Goal: Book appointment/travel/reservation

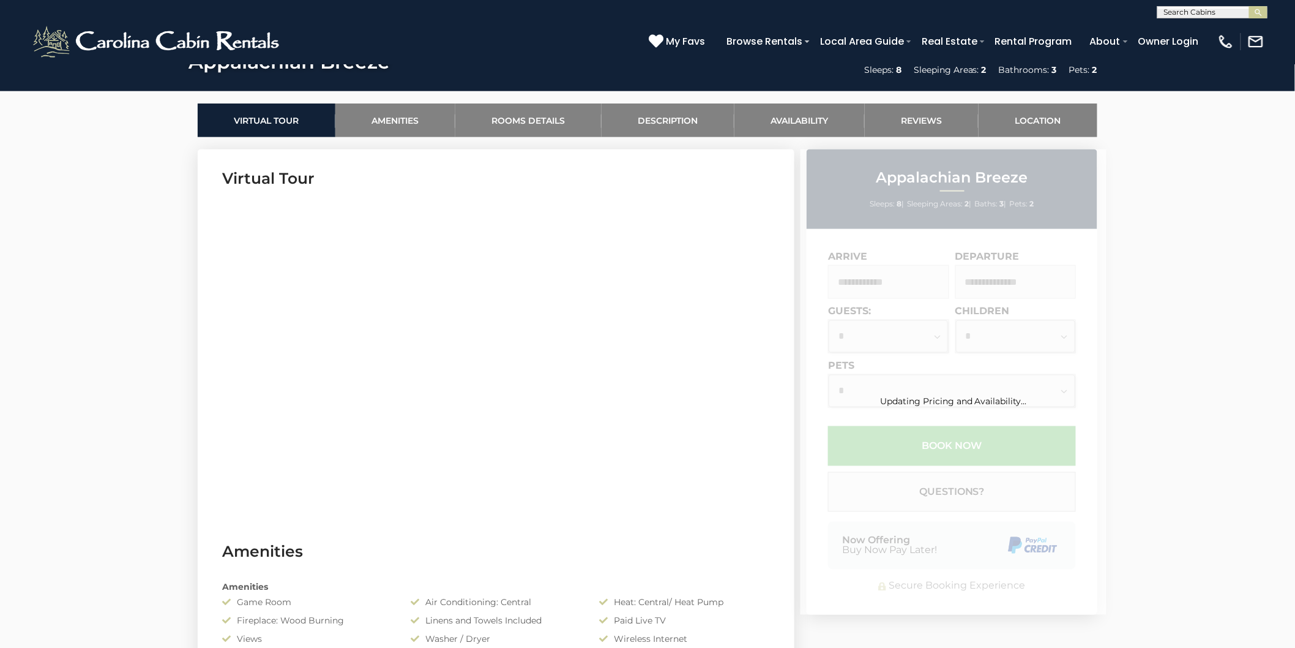
scroll to position [543, 0]
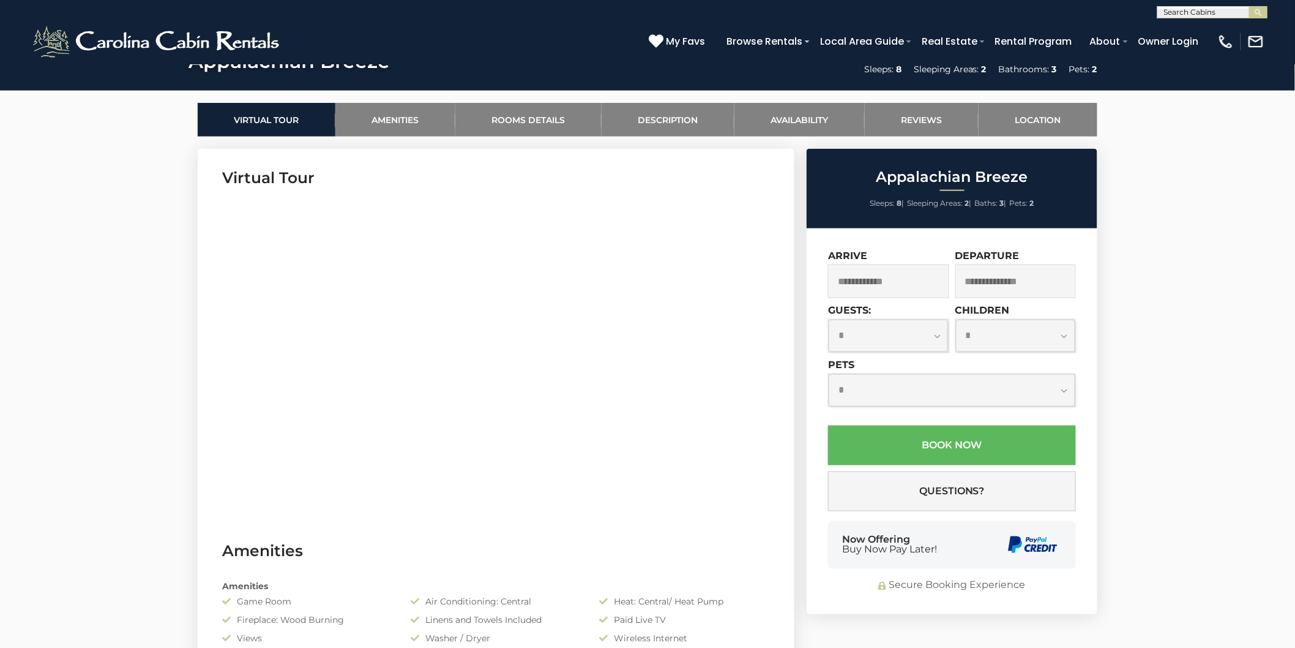
click at [868, 277] on input "text" at bounding box center [888, 281] width 121 height 34
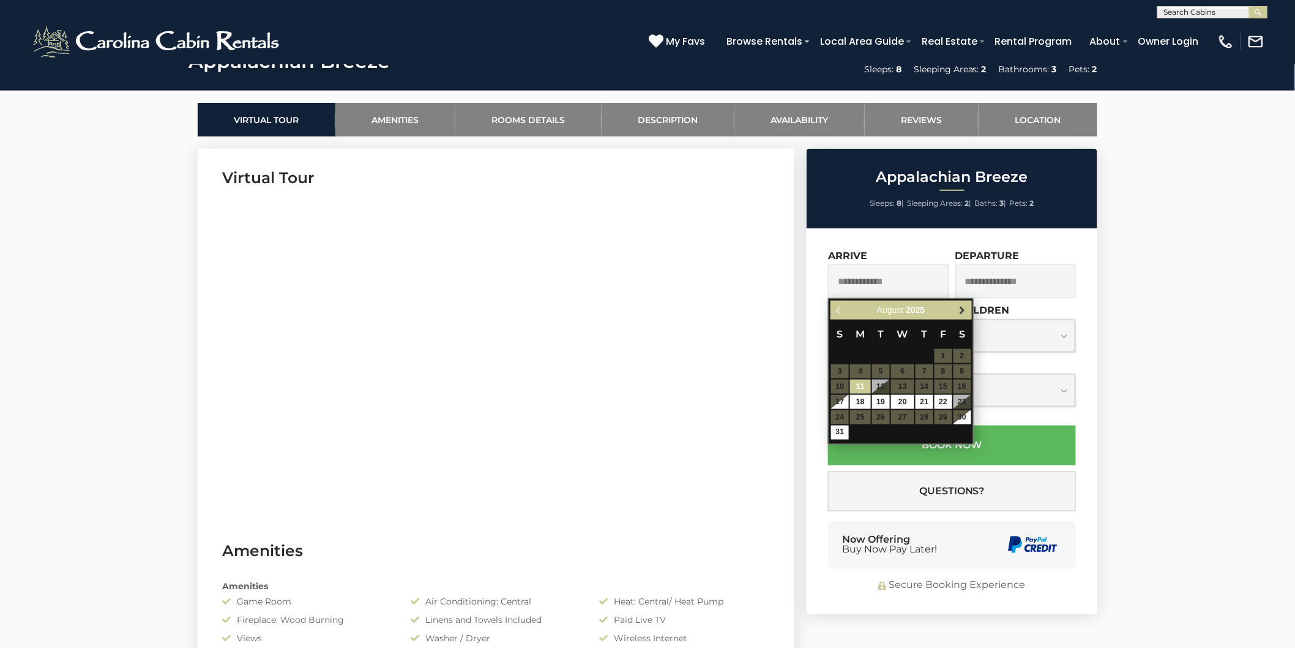
click at [959, 307] on span "Next" at bounding box center [963, 310] width 10 height 10
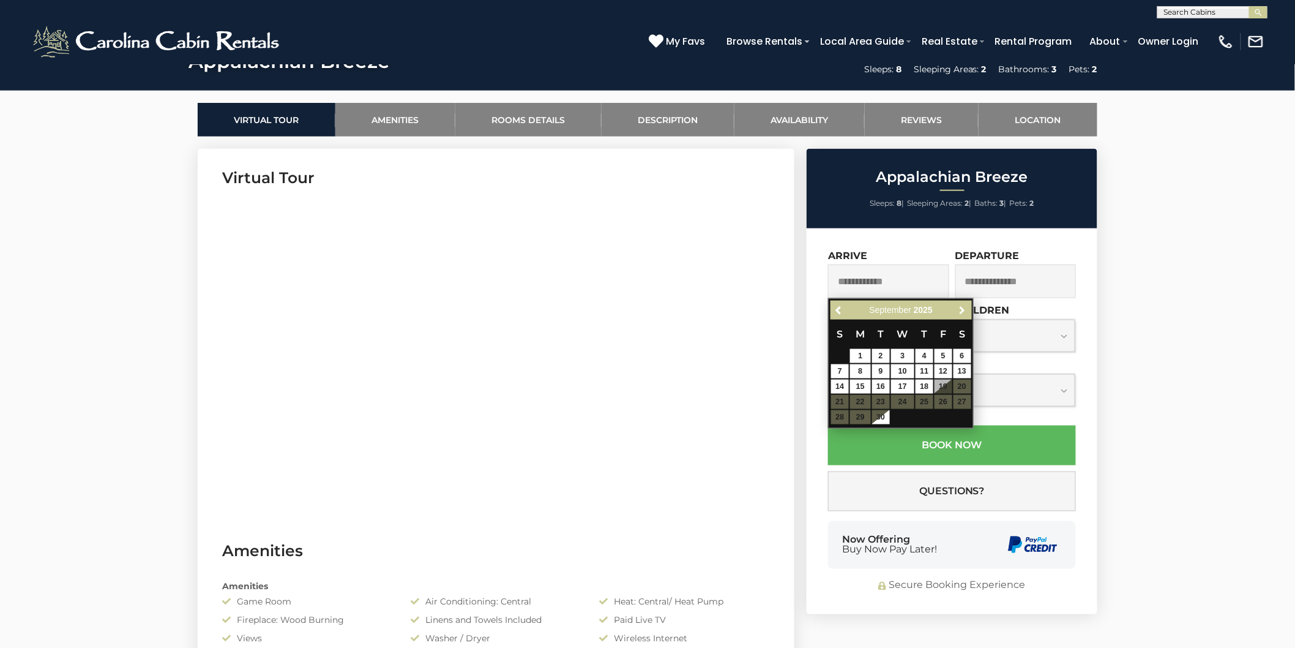
click at [960, 308] on span "Next" at bounding box center [963, 310] width 10 height 10
click at [961, 308] on span "Next" at bounding box center [963, 310] width 10 height 10
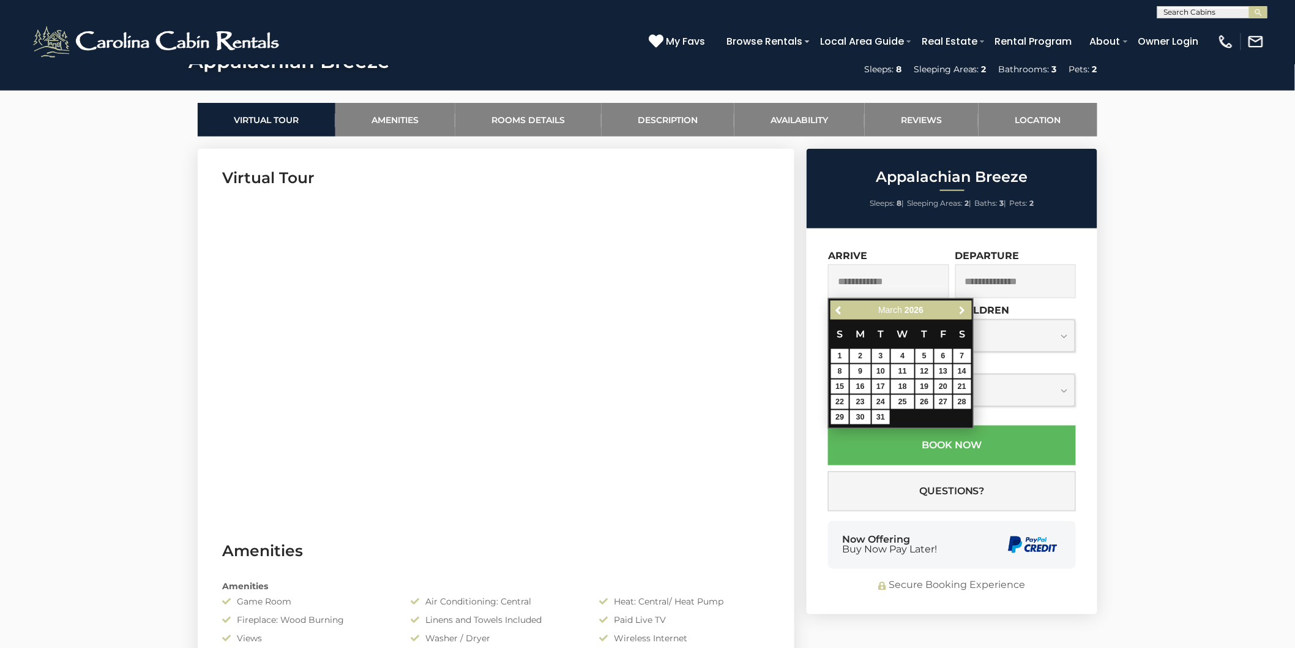
click at [961, 308] on span "Next" at bounding box center [963, 310] width 10 height 10
click at [947, 356] on link "5" at bounding box center [944, 356] width 18 height 14
type input "**********"
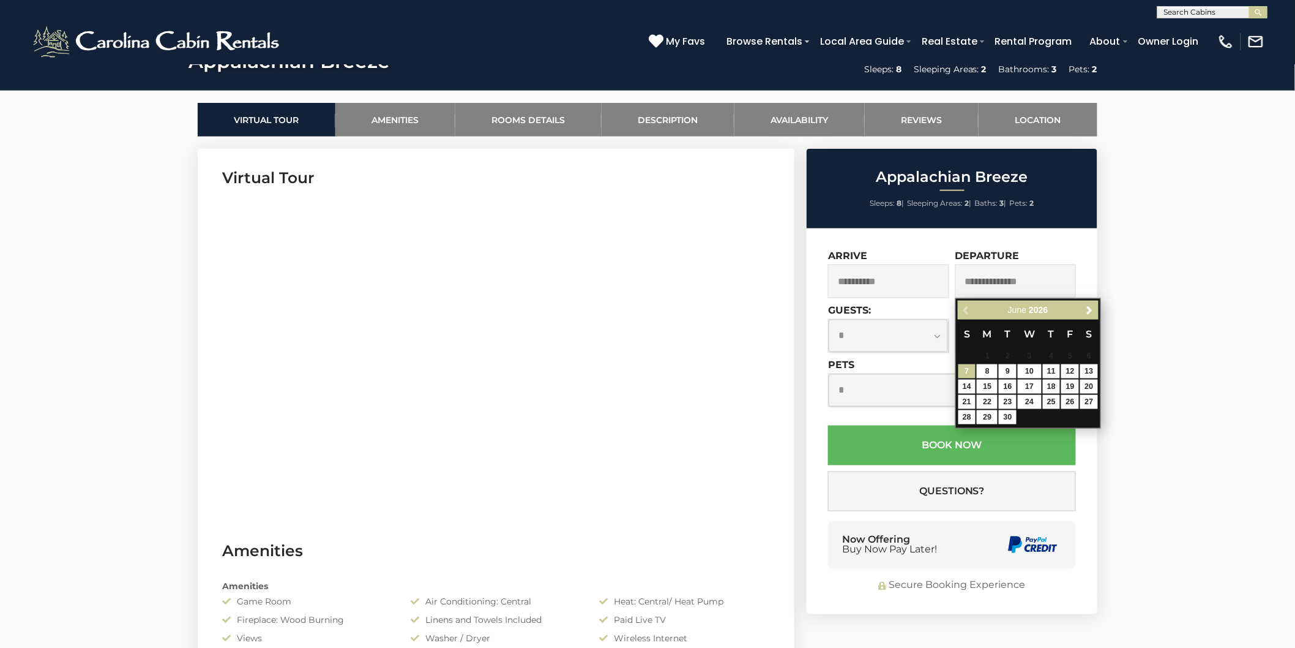
click at [1098, 316] on div "Previous Next June 2026" at bounding box center [1028, 310] width 141 height 19
click at [1091, 311] on span "Next" at bounding box center [1090, 310] width 10 height 10
click at [1070, 400] on link "24" at bounding box center [1070, 402] width 18 height 14
type input "**********"
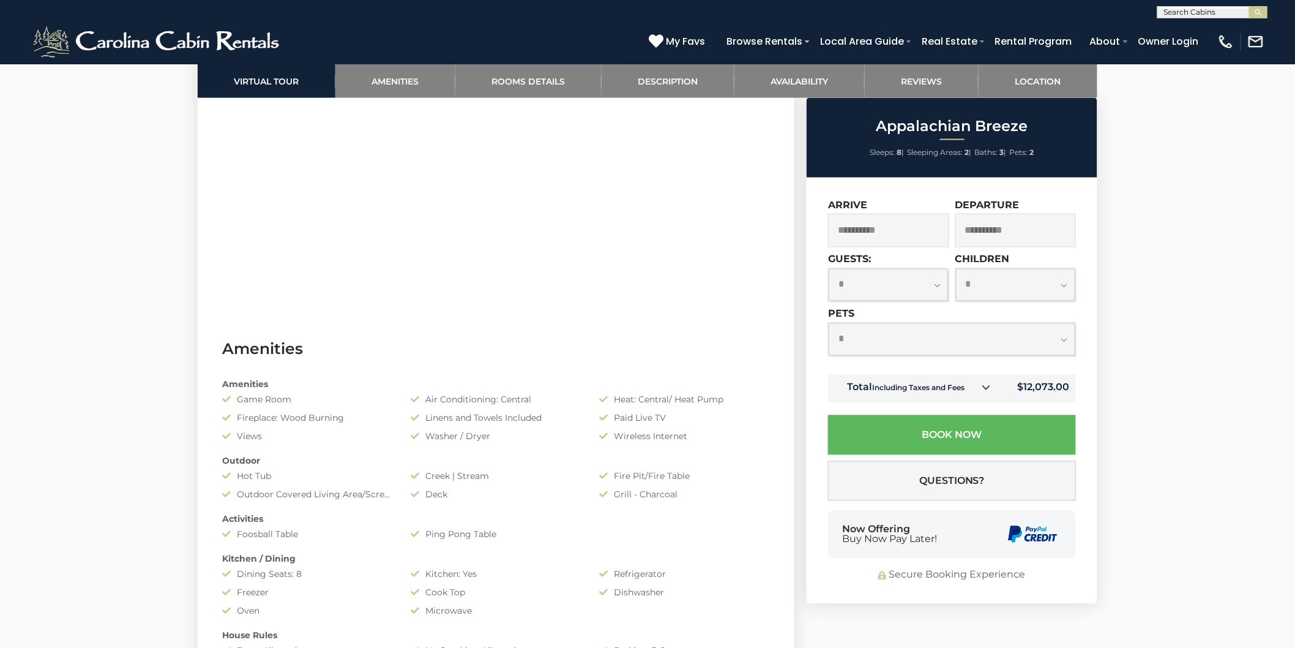
scroll to position [884, 0]
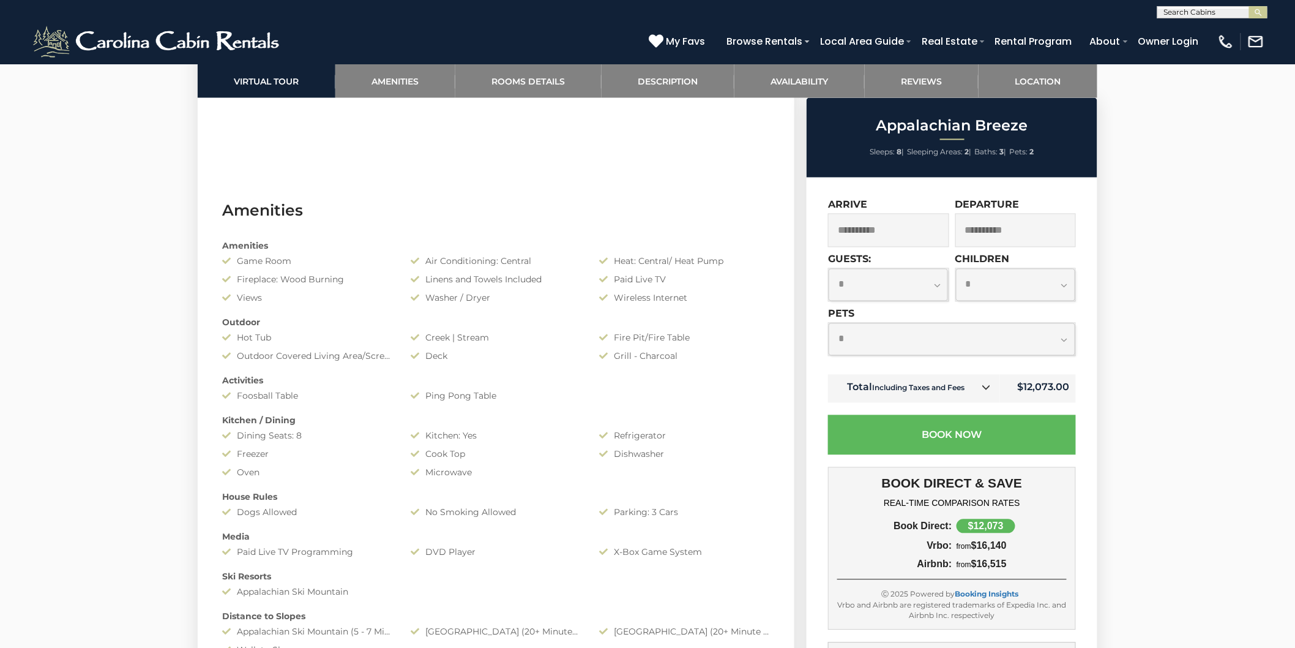
drag, startPoint x: 1012, startPoint y: 563, endPoint x: 981, endPoint y: 564, distance: 30.6
click at [981, 564] on div "from $16,515" at bounding box center [1009, 564] width 115 height 11
copy div "16,515"
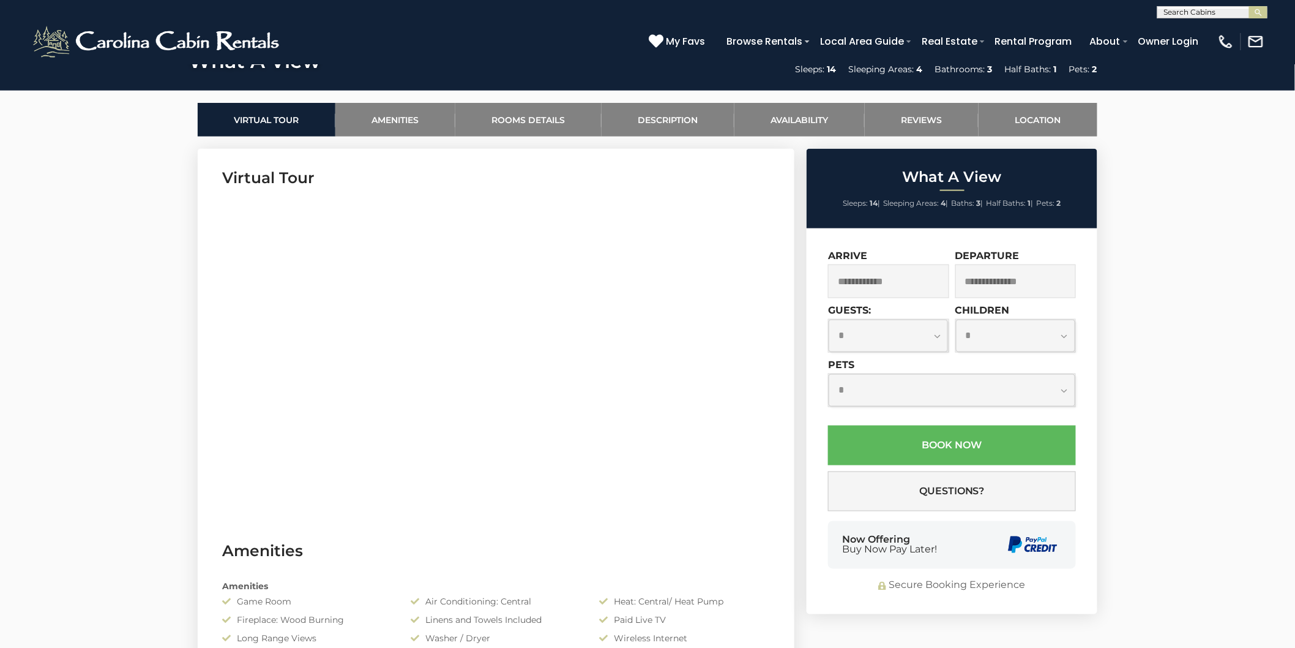
click at [892, 282] on input "text" at bounding box center [888, 281] width 121 height 34
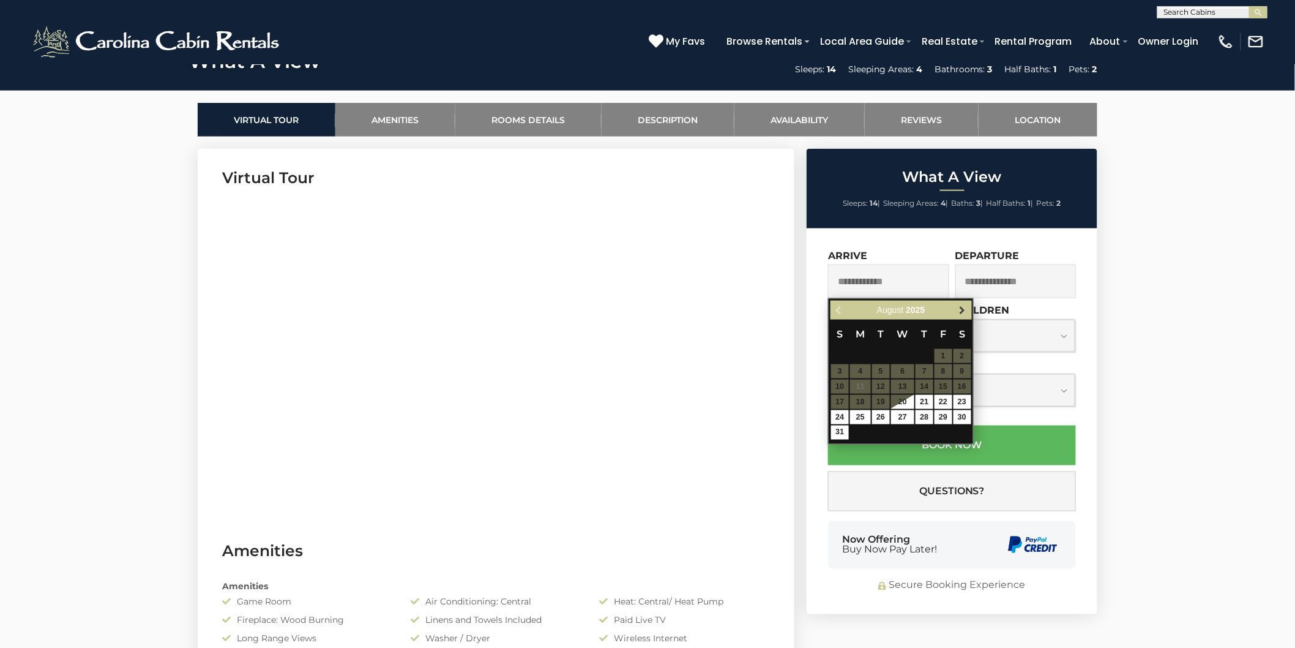
click at [968, 306] on link "Next" at bounding box center [962, 309] width 15 height 15
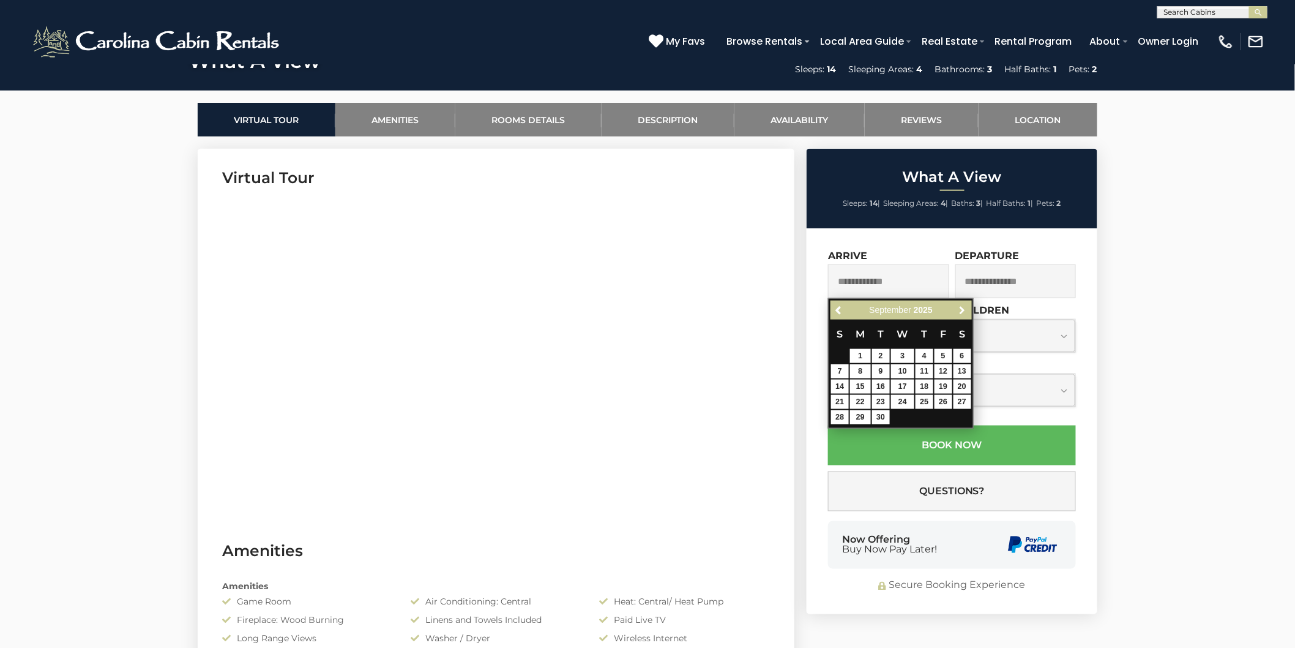
click at [968, 306] on link "Next" at bounding box center [962, 309] width 15 height 15
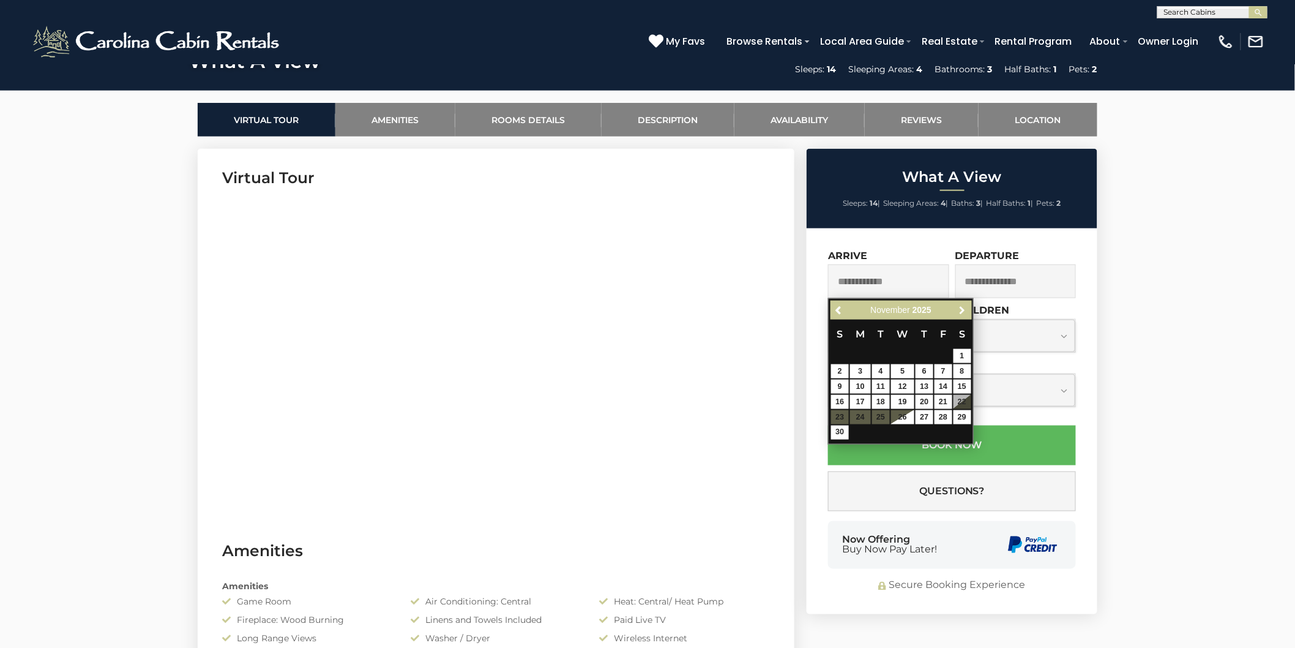
click at [968, 306] on link "Next" at bounding box center [962, 309] width 15 height 15
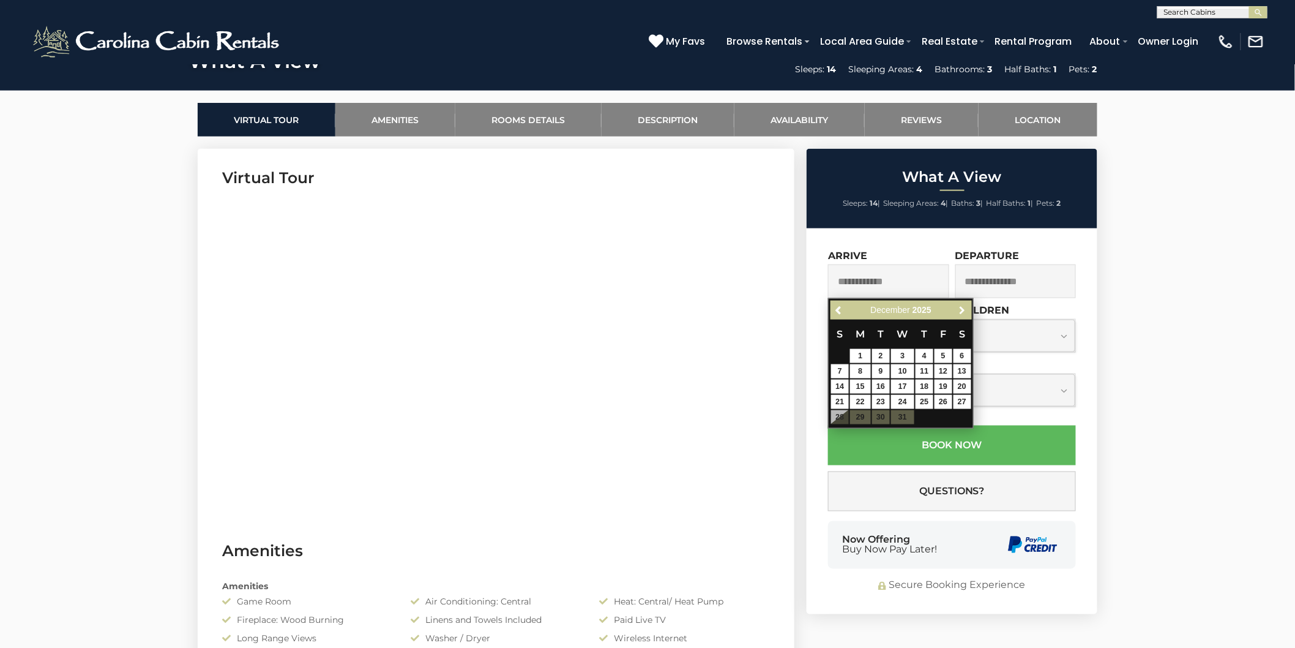
click at [968, 306] on link "Next" at bounding box center [962, 309] width 15 height 15
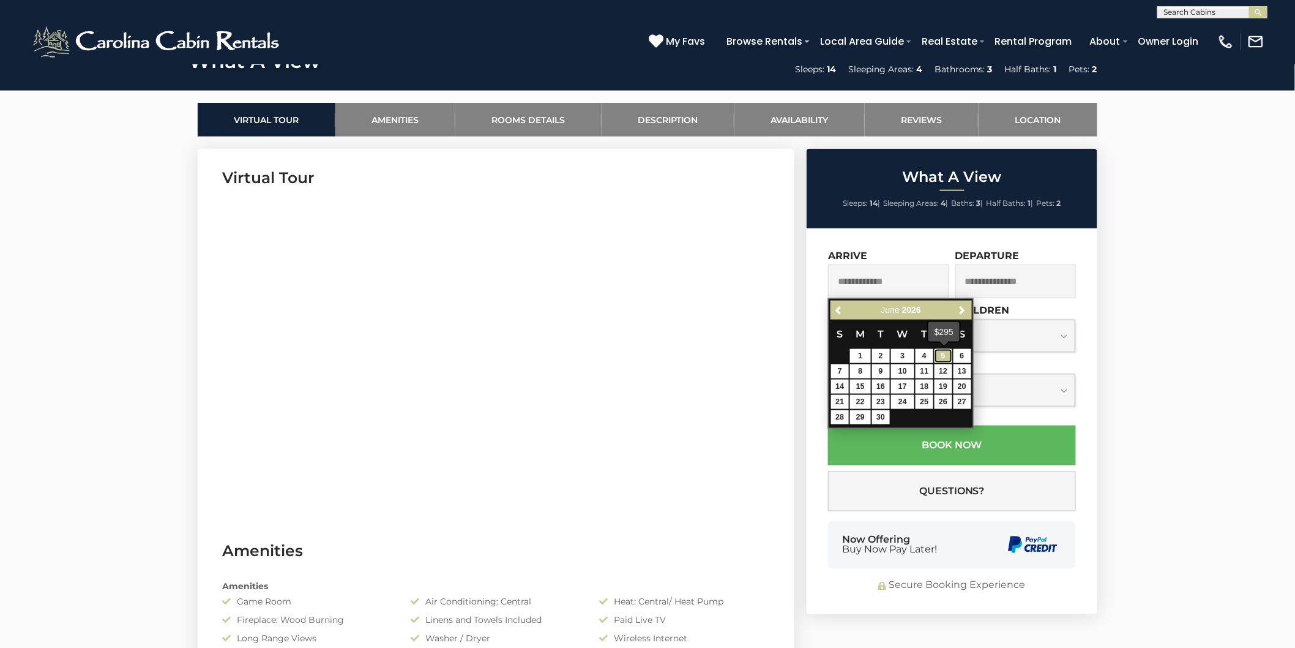
click at [943, 352] on link "5" at bounding box center [944, 356] width 18 height 14
type input "**********"
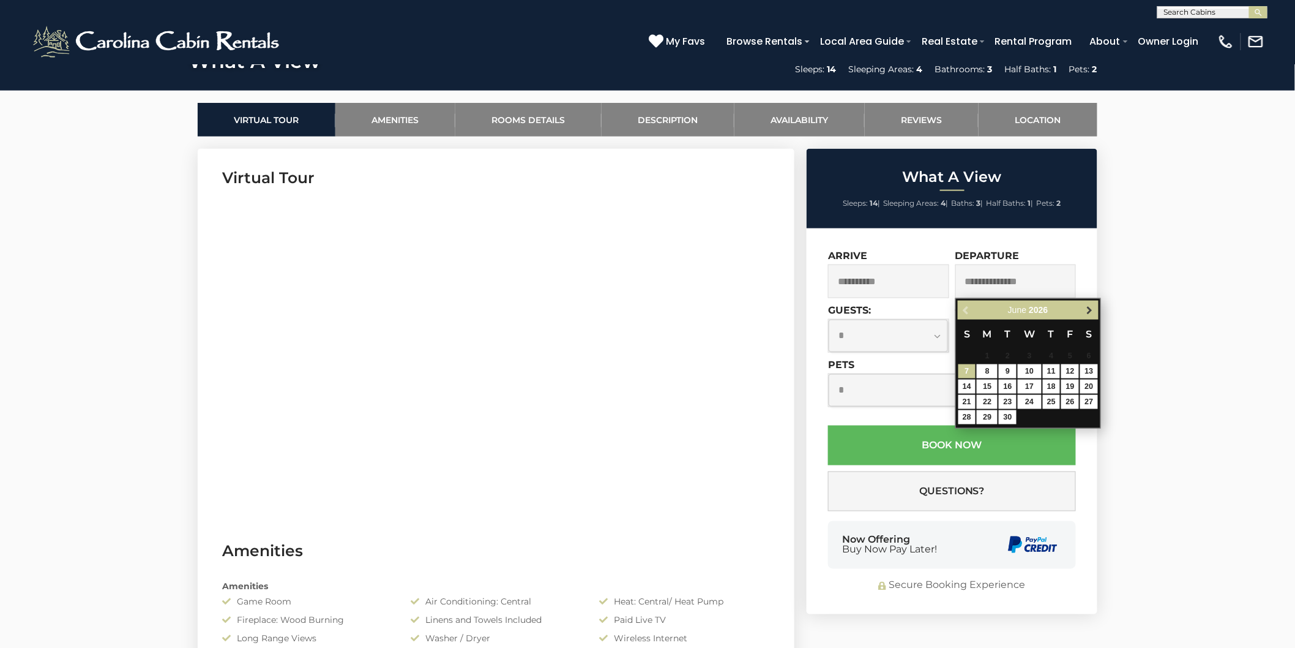
click at [1093, 309] on span "Next" at bounding box center [1090, 310] width 10 height 10
click at [1069, 399] on link "24" at bounding box center [1070, 402] width 18 height 14
type input "**********"
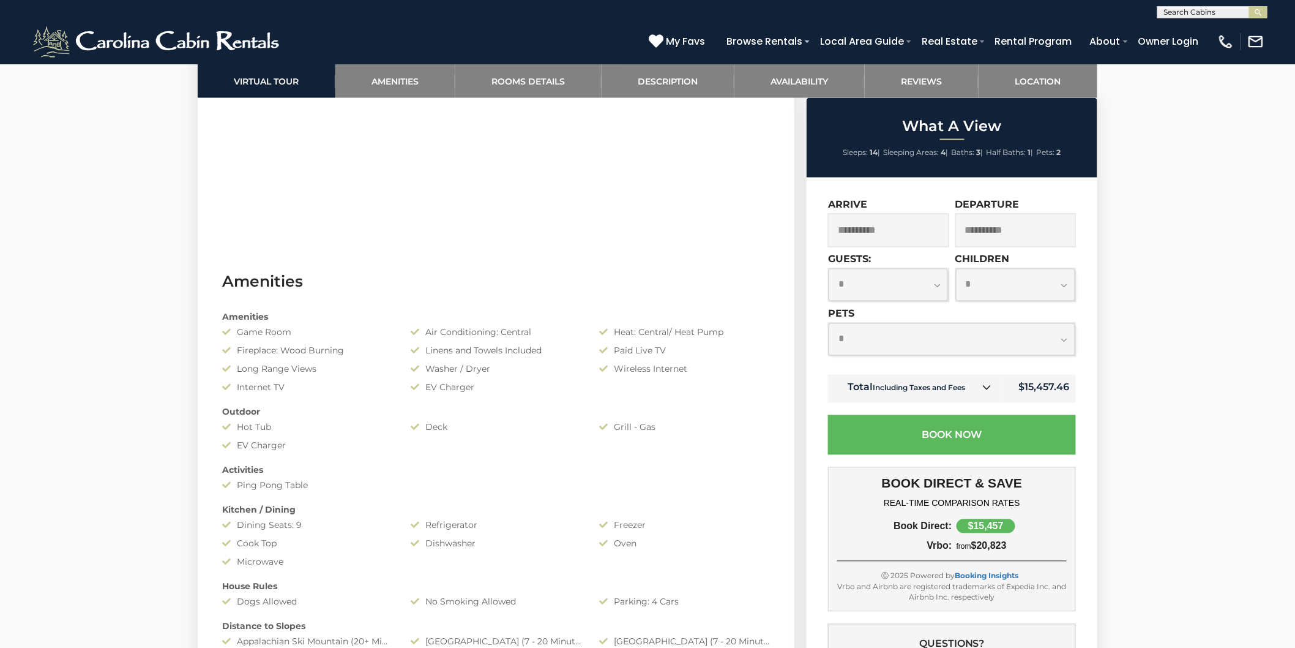
scroll to position [816, 0]
